Goal: Find contact information: Find contact information

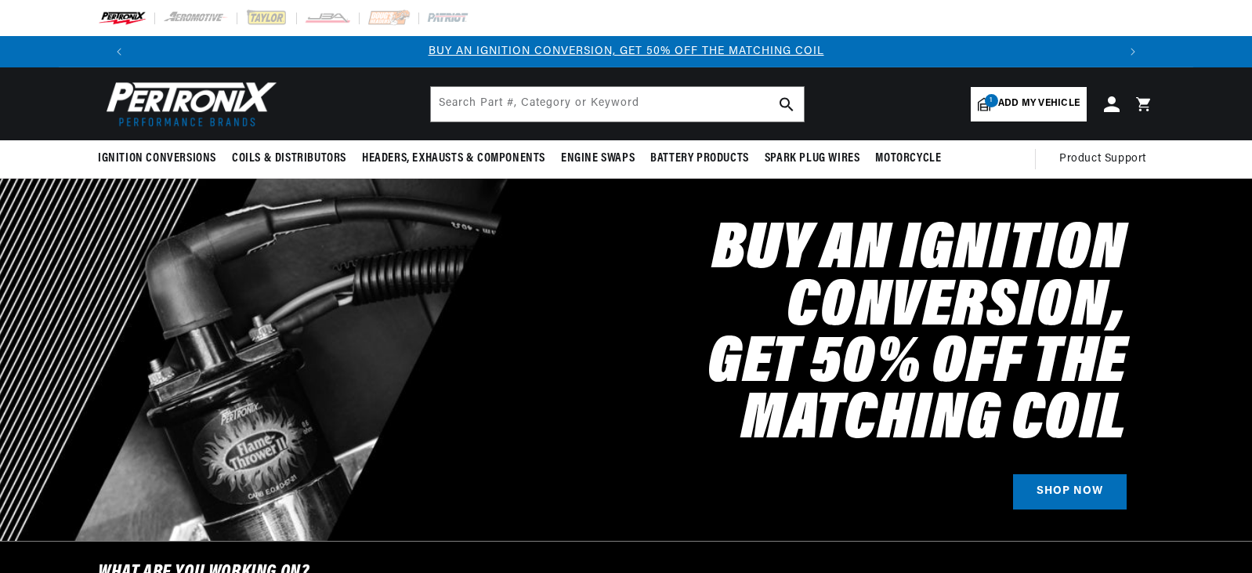
select select "1985"
select select "Chevrolet"
select select "C10"
select select "7.4L"
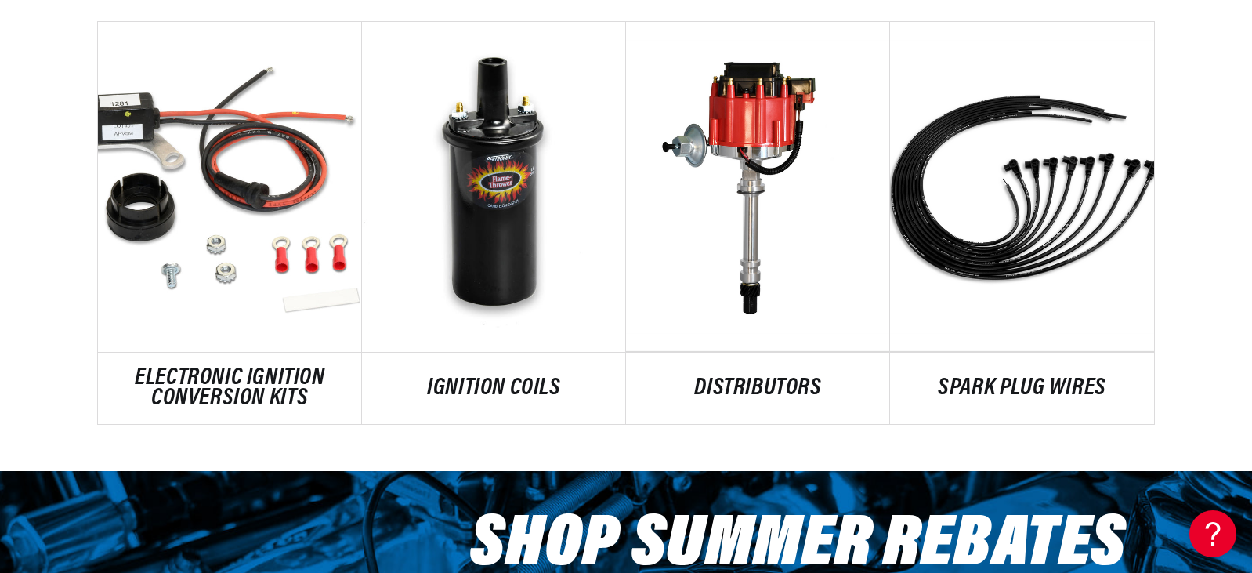
scroll to position [940, 0]
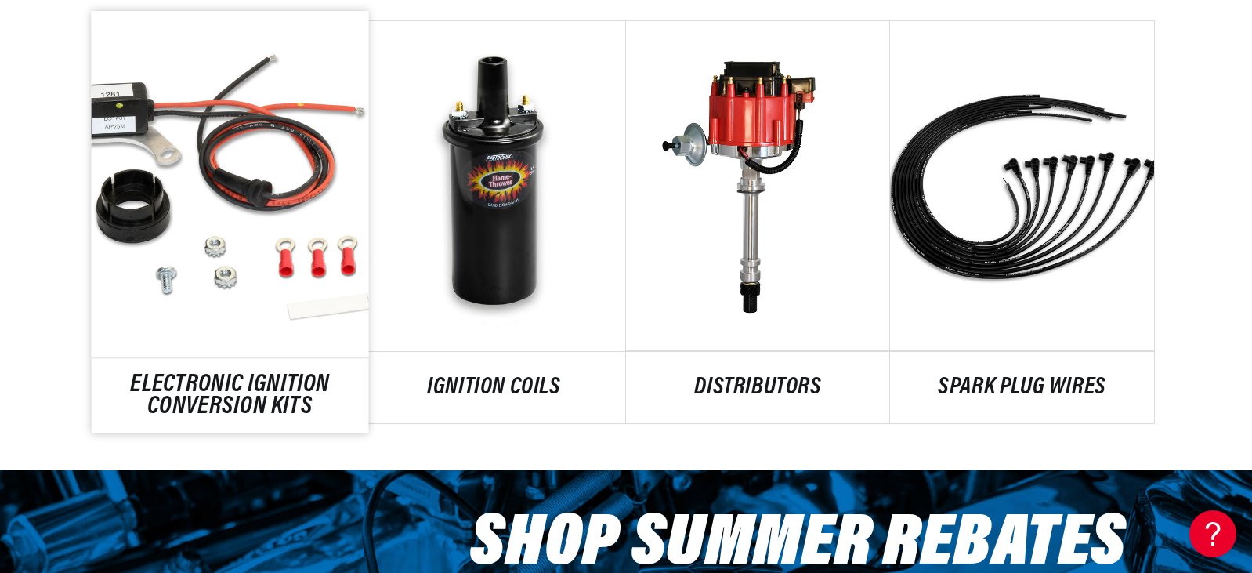
click at [218, 391] on link "ELECTRONIC IGNITION CONVERSION KITS" at bounding box center [230, 396] width 277 height 42
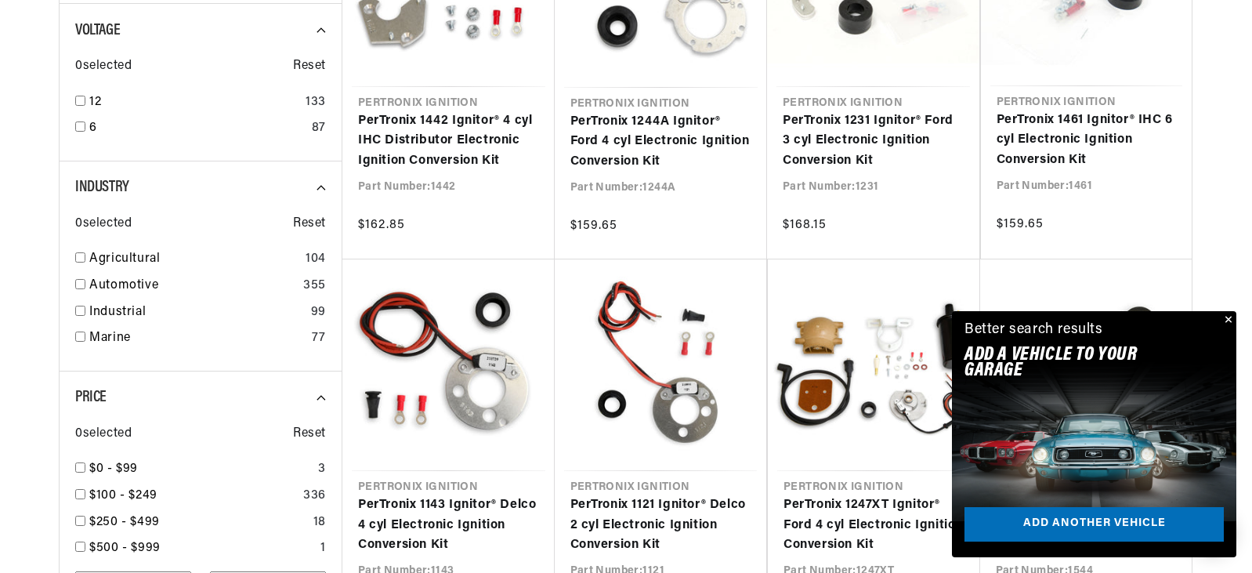
scroll to position [0, 950]
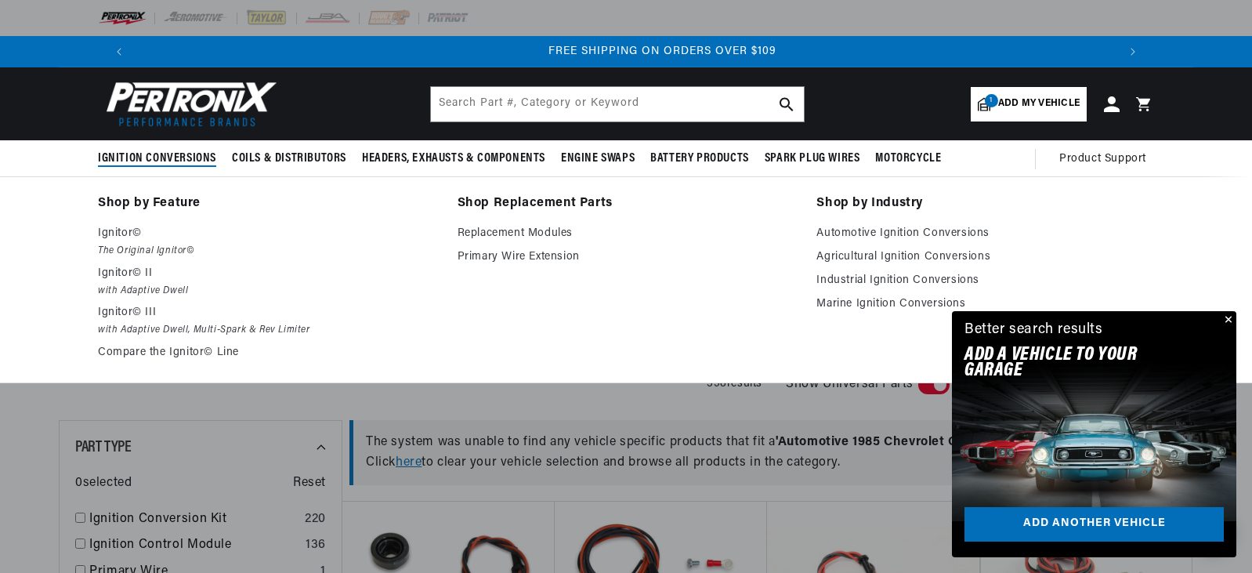
scroll to position [0, 1957]
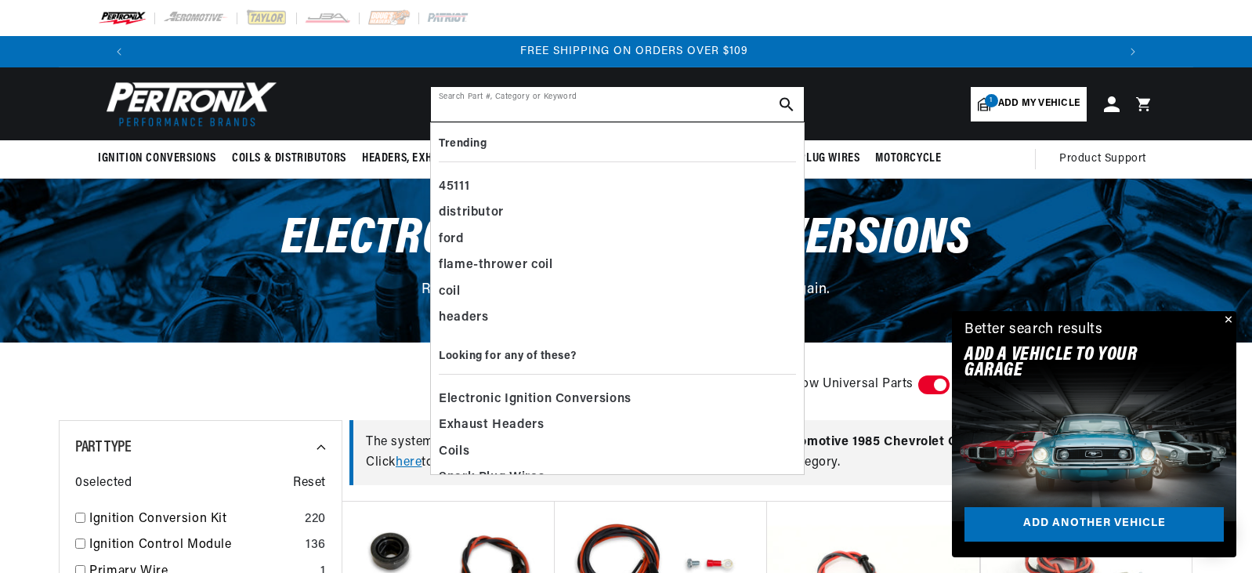
click at [588, 102] on input "text" at bounding box center [617, 104] width 373 height 34
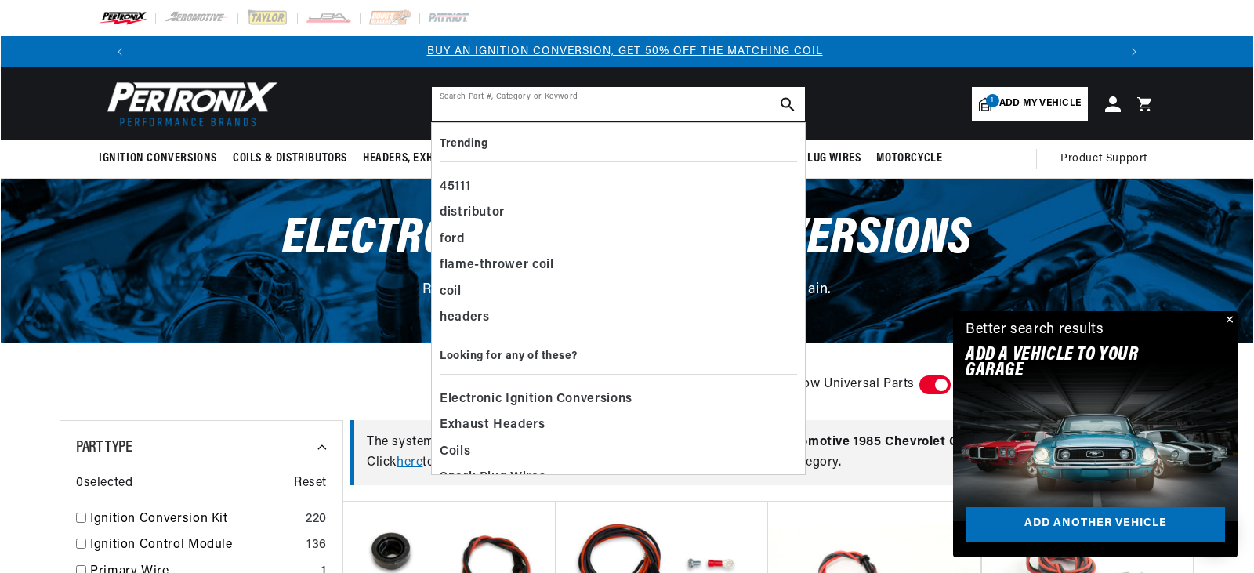
scroll to position [0, 0]
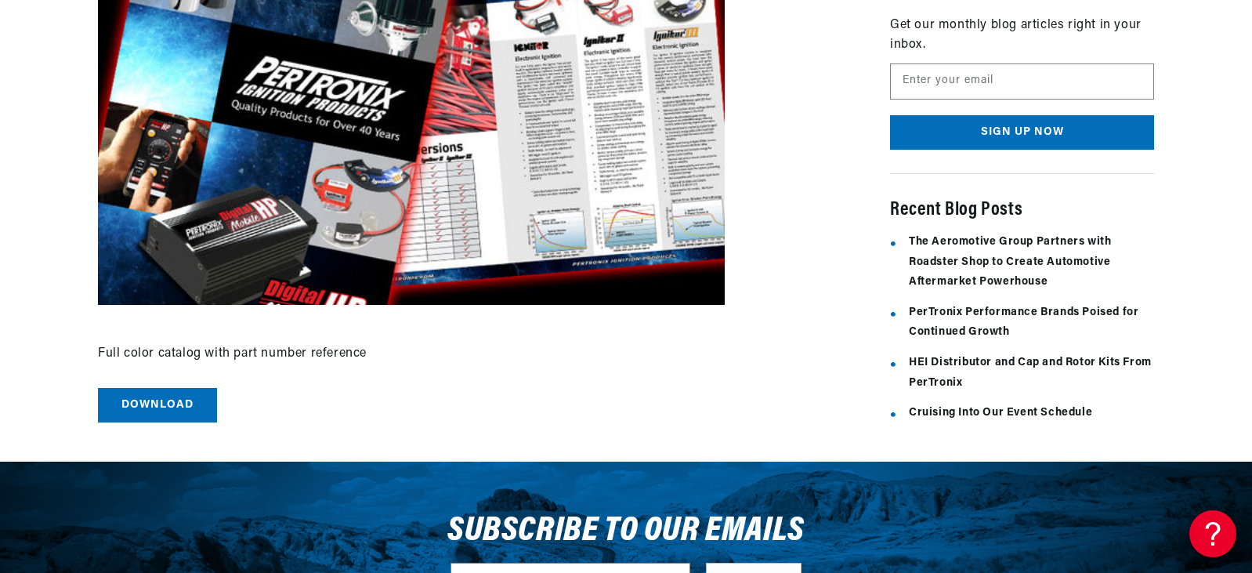
scroll to position [0, 979]
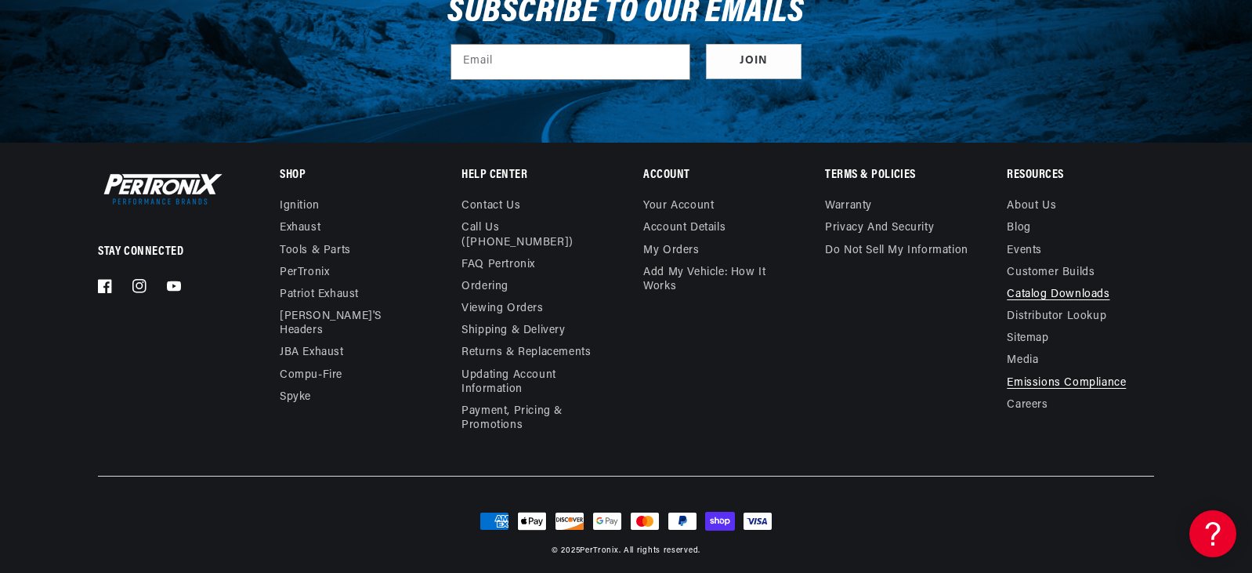
scroll to position [0, 1957]
click at [497, 202] on link "Contact us" at bounding box center [490, 208] width 59 height 18
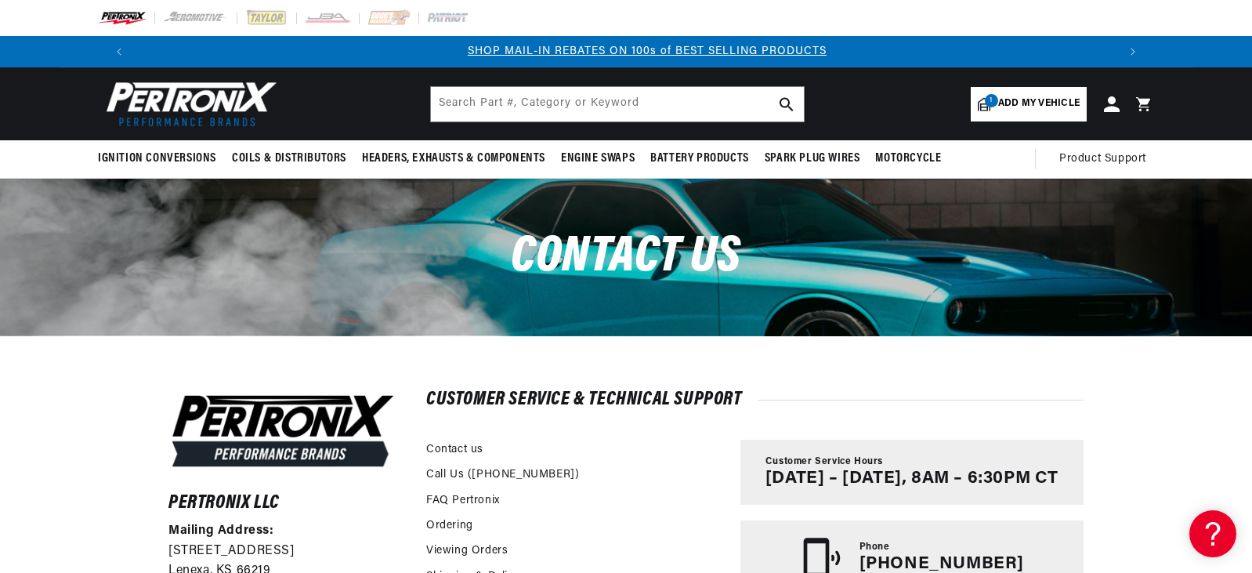
scroll to position [0, 979]
